Goal: Find specific page/section: Find specific page/section

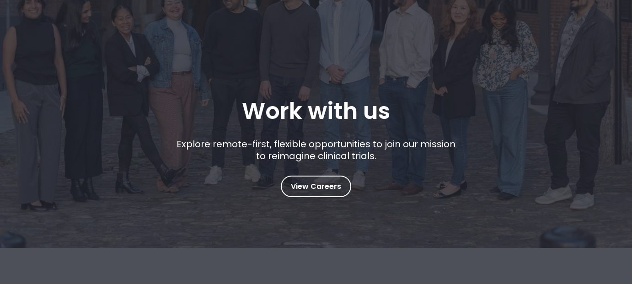
scroll to position [92, 0]
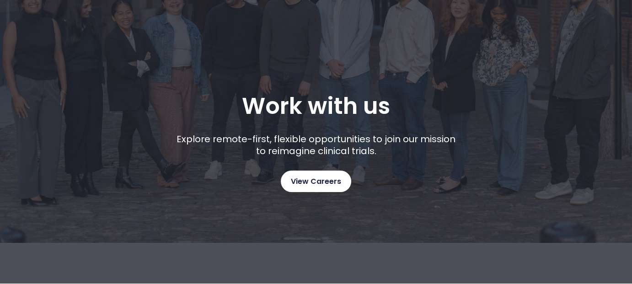
click at [321, 183] on span "View Careers" at bounding box center [316, 182] width 50 height 12
click at [322, 183] on span "View Careers" at bounding box center [316, 182] width 50 height 12
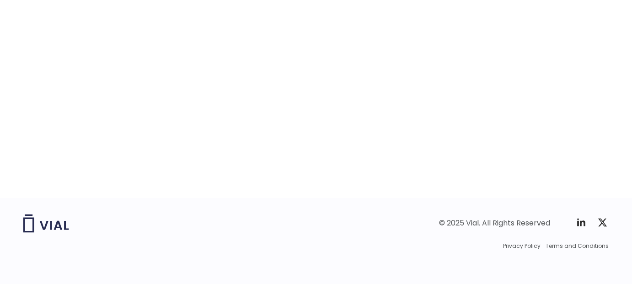
scroll to position [1509, 0]
